Goal: Information Seeking & Learning: Learn about a topic

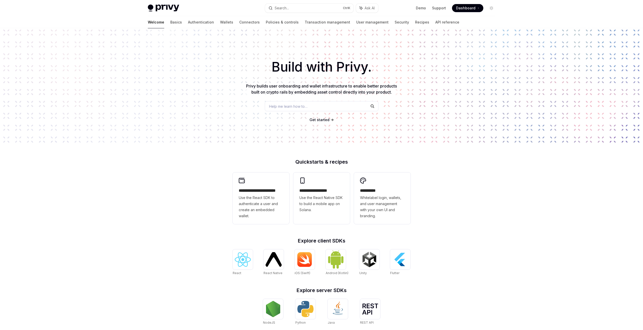
click at [321, 120] on span "Get started" at bounding box center [319, 119] width 20 height 4
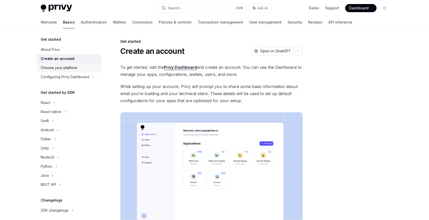
click at [73, 68] on div "Choose your platform" at bounding box center [59, 68] width 36 height 6
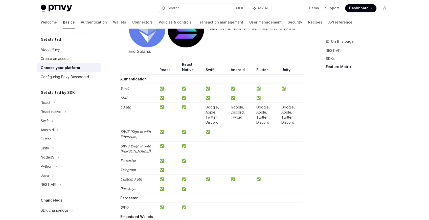
scroll to position [589, 0]
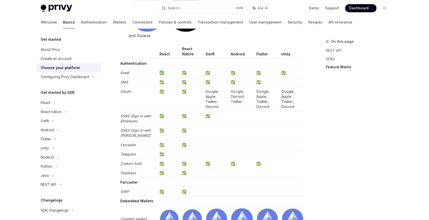
drag, startPoint x: 160, startPoint y: 69, endPoint x: 178, endPoint y: 73, distance: 18.3
click at [178, 73] on td "✅" at bounding box center [168, 72] width 22 height 9
drag, startPoint x: 189, startPoint y: 71, endPoint x: 202, endPoint y: 72, distance: 12.4
click at [202, 72] on td "✅" at bounding box center [191, 72] width 23 height 9
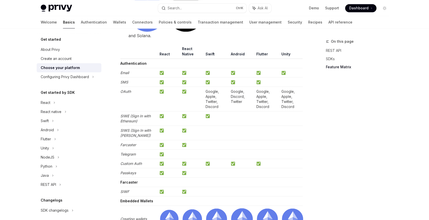
click at [202, 72] on td "✅" at bounding box center [191, 72] width 23 height 9
drag, startPoint x: 211, startPoint y: 71, endPoint x: 236, endPoint y: 81, distance: 27.0
click at [236, 81] on td "✅" at bounding box center [241, 81] width 26 height 9
click at [291, 96] on td "Google, Apple, Twitter, Discord" at bounding box center [290, 99] width 23 height 25
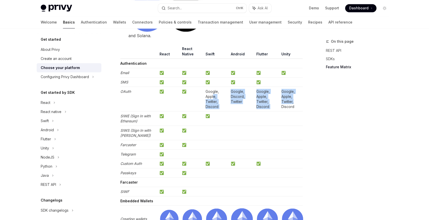
drag, startPoint x: 293, startPoint y: 100, endPoint x: 213, endPoint y: 94, distance: 80.6
click at [213, 94] on tr "OAuth ✅ ✅ Google, Apple, Twitter, Discord Google, Discord, Twitter Google, Appl…" at bounding box center [211, 99] width 182 height 25
click at [213, 94] on td "Google, Apple, Twitter, Discord" at bounding box center [215, 99] width 25 height 25
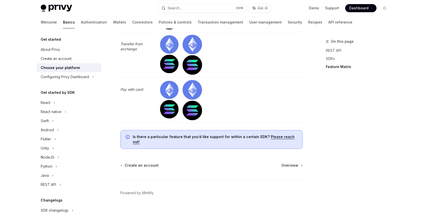
scroll to position [1653, 0]
click at [317, 198] on div "On this page REST API SDKs Feature Matrix" at bounding box center [354, 128] width 77 height 181
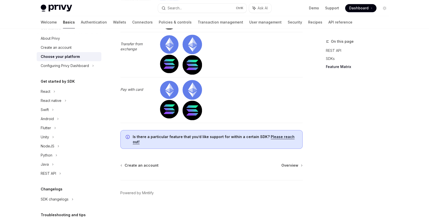
scroll to position [49, 0]
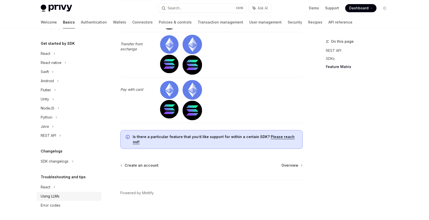
click at [45, 197] on div "Using LLMs" at bounding box center [50, 196] width 19 height 6
type textarea "*"
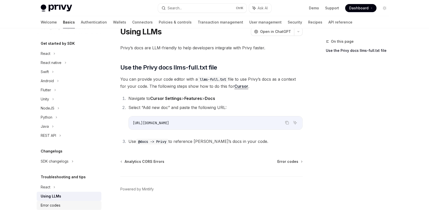
scroll to position [19, 0]
drag, startPoint x: 213, startPoint y: 146, endPoint x: 241, endPoint y: 147, distance: 27.5
click at [241, 147] on div "Troubleshooting and tips Using LLMs OpenAI Open in ChatGPT OpenAI Open in ChatG…" at bounding box center [164, 119] width 279 height 201
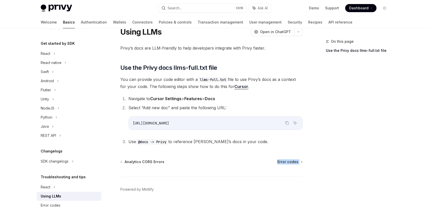
click at [241, 147] on div "Troubleshooting and tips Using LLMs OpenAI Open in ChatGPT OpenAI Open in ChatG…" at bounding box center [164, 119] width 279 height 201
click at [239, 140] on span "Use @docs -> Privy to reference Privy’s docs in your code." at bounding box center [198, 141] width 140 height 5
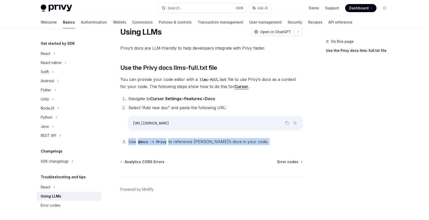
click at [239, 140] on span "Use @docs -> Privy to reference Privy’s docs in your code." at bounding box center [198, 141] width 140 height 5
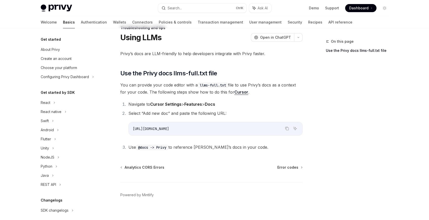
scroll to position [2, 0]
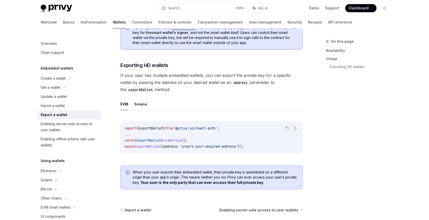
scroll to position [513, 0]
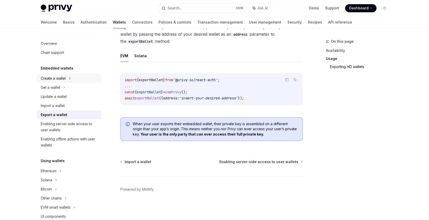
click at [54, 77] on div "Create a wallet" at bounding box center [53, 78] width 25 height 6
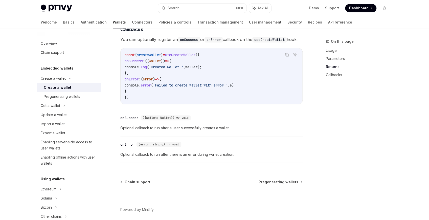
scroll to position [370, 0]
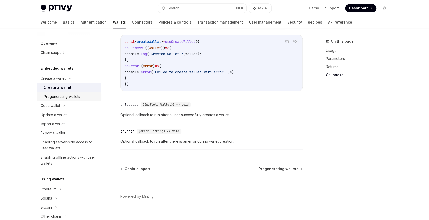
click at [65, 99] on div "Pregenerating wallets" at bounding box center [62, 96] width 36 height 6
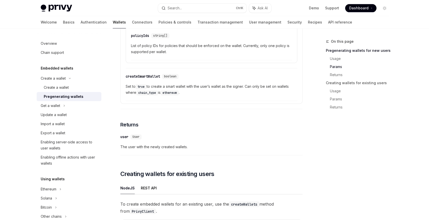
scroll to position [505, 0]
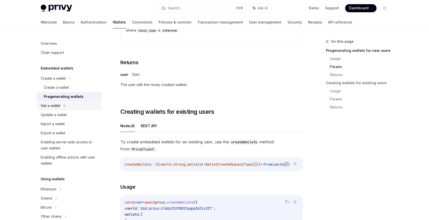
click at [76, 110] on div "Get a wallet" at bounding box center [69, 105] width 65 height 9
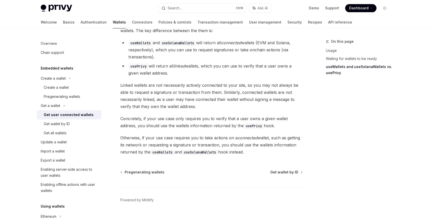
scroll to position [462, 0]
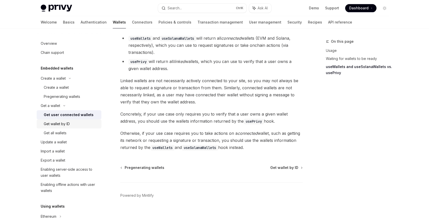
click at [70, 123] on div "Get wallet by ID" at bounding box center [71, 124] width 55 height 6
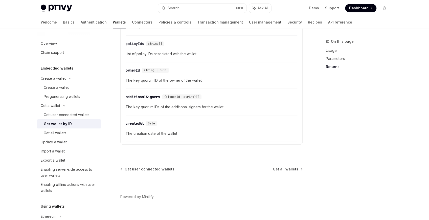
scroll to position [319, 0]
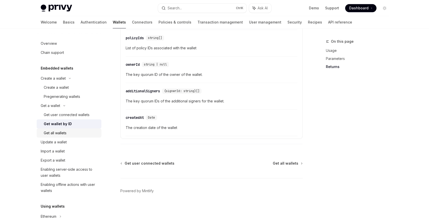
click at [58, 132] on div "Get all wallets" at bounding box center [55, 133] width 23 height 6
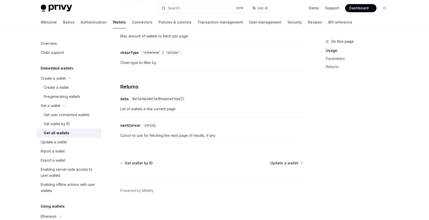
scroll to position [258, 0]
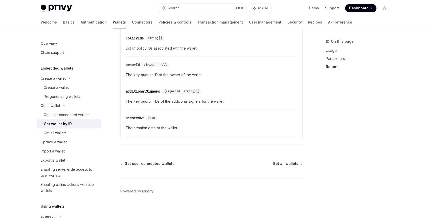
scroll to position [319, 0]
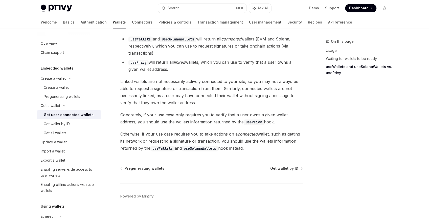
scroll to position [462, 0]
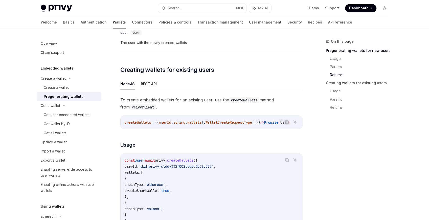
scroll to position [556, 0]
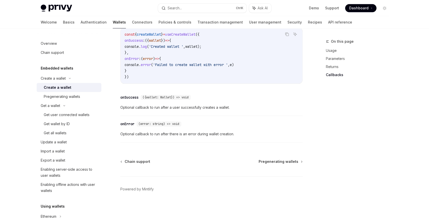
scroll to position [370, 0]
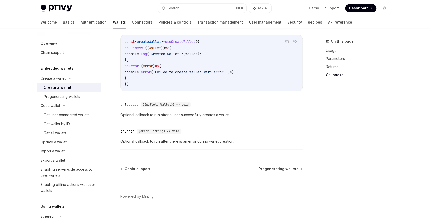
type textarea "*"
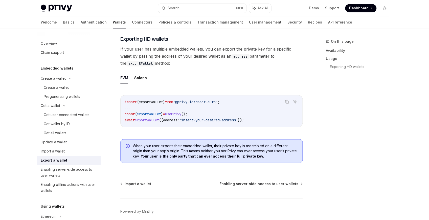
scroll to position [513, 0]
